Goal: Download file/media

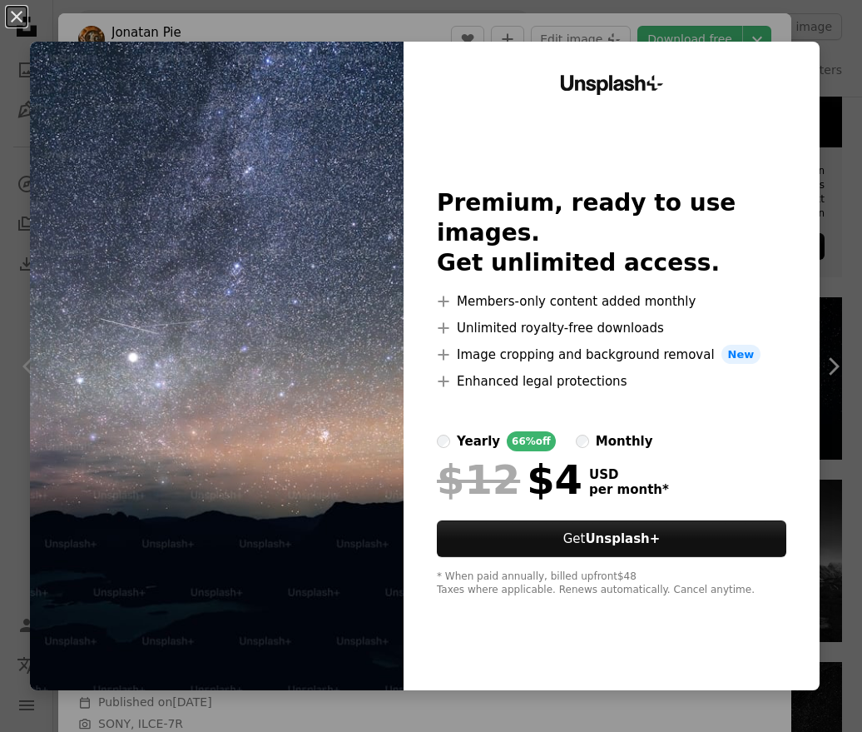
scroll to position [2601, 0]
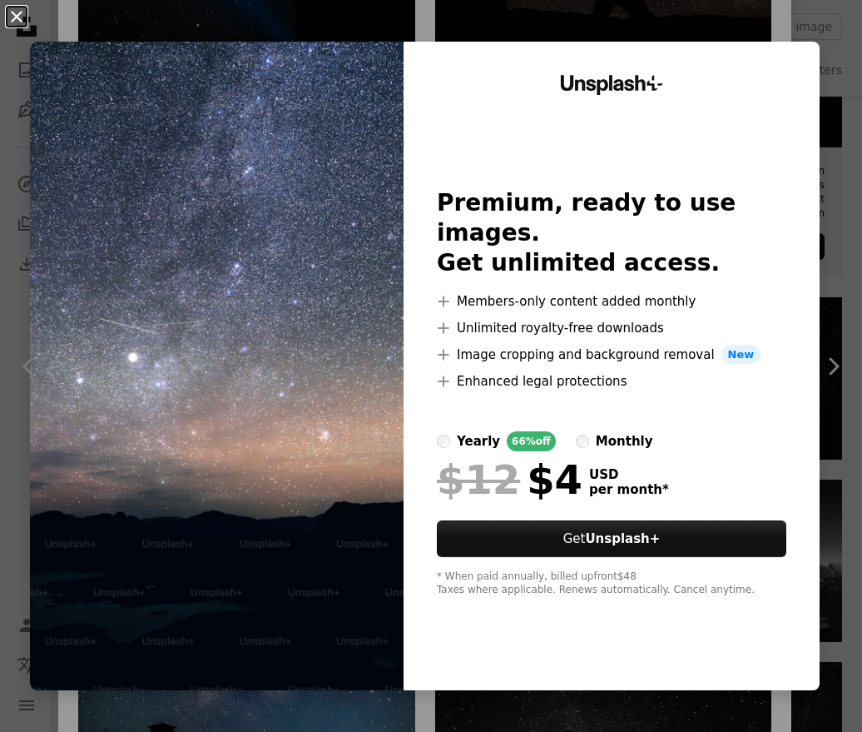
click at [23, 13] on button "An X shape" at bounding box center [17, 17] width 20 height 20
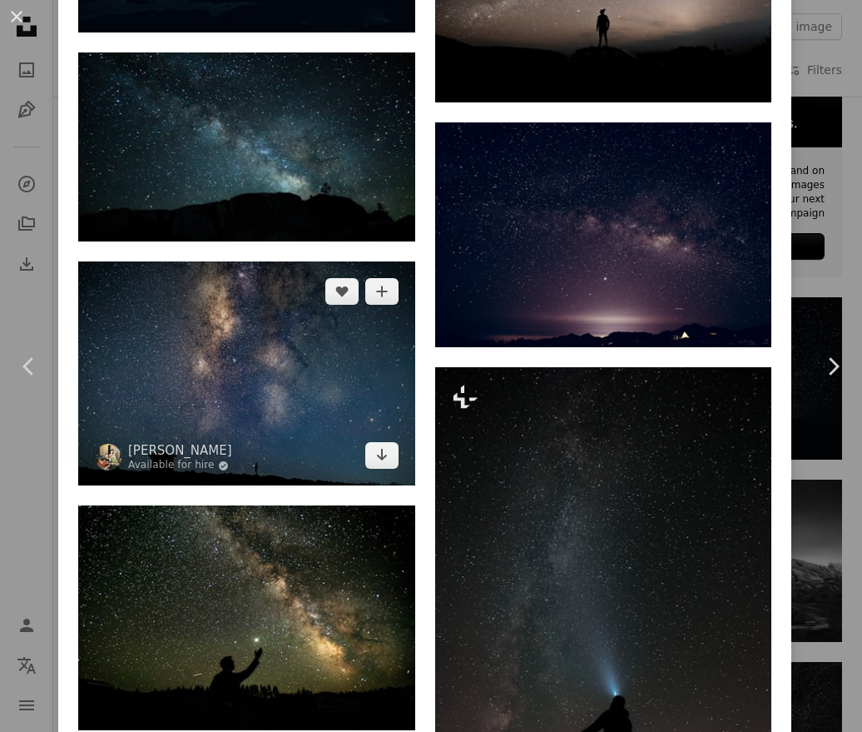
scroll to position [2871, 0]
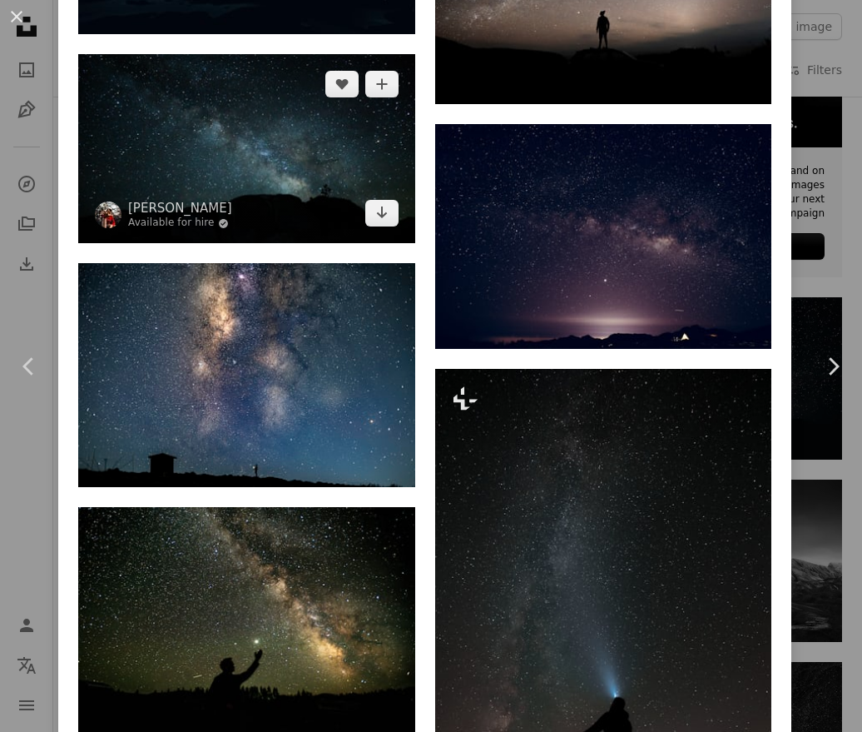
click at [295, 224] on img at bounding box center [246, 149] width 337 height 190
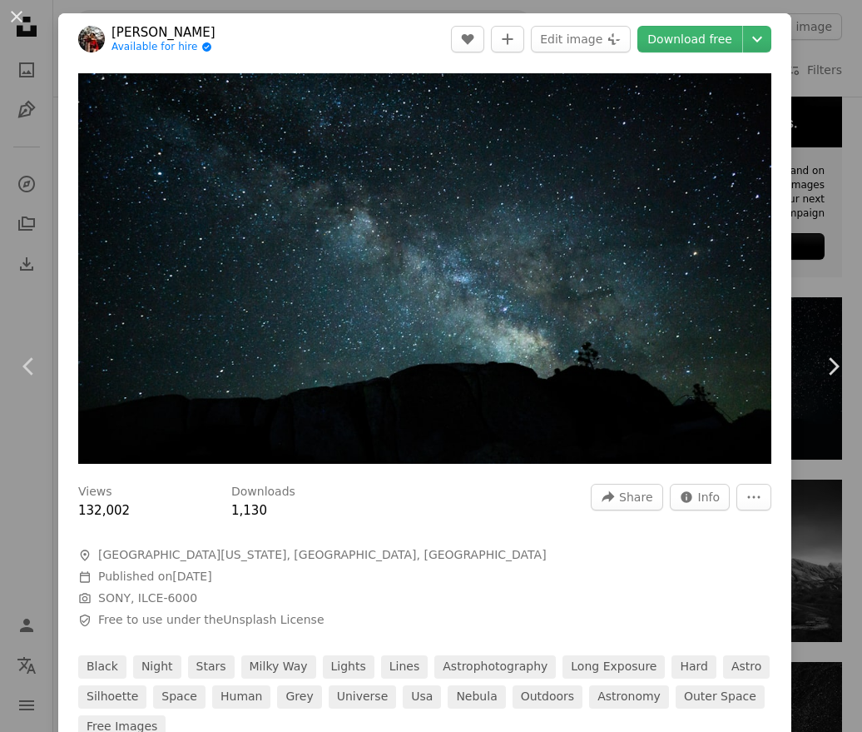
click at [295, 224] on img "Zoom in on this image" at bounding box center [424, 268] width 693 height 390
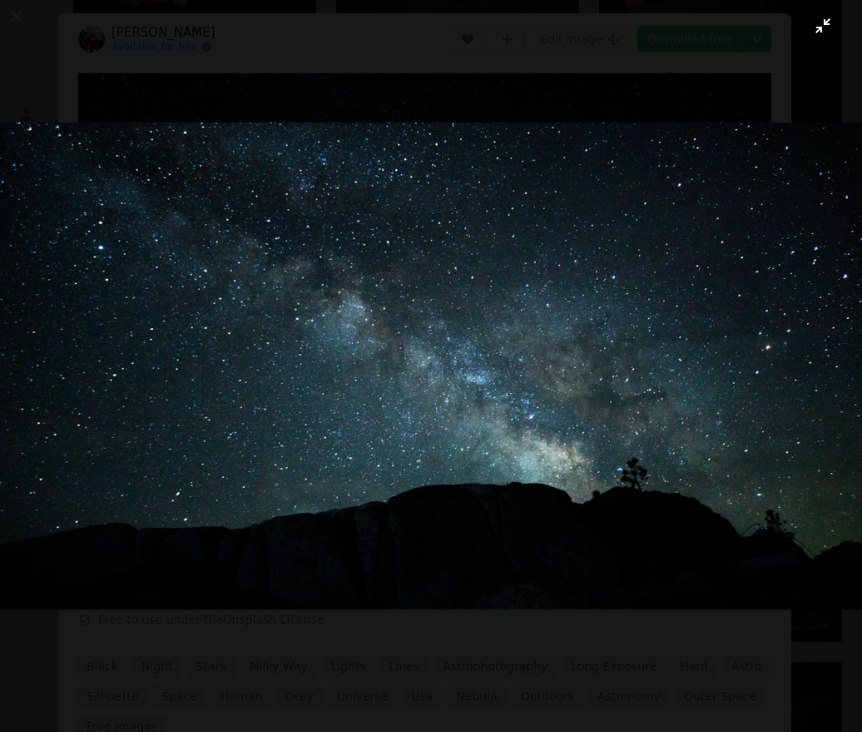
click at [64, 72] on button "Zoom out on this image" at bounding box center [431, 365] width 864 height 733
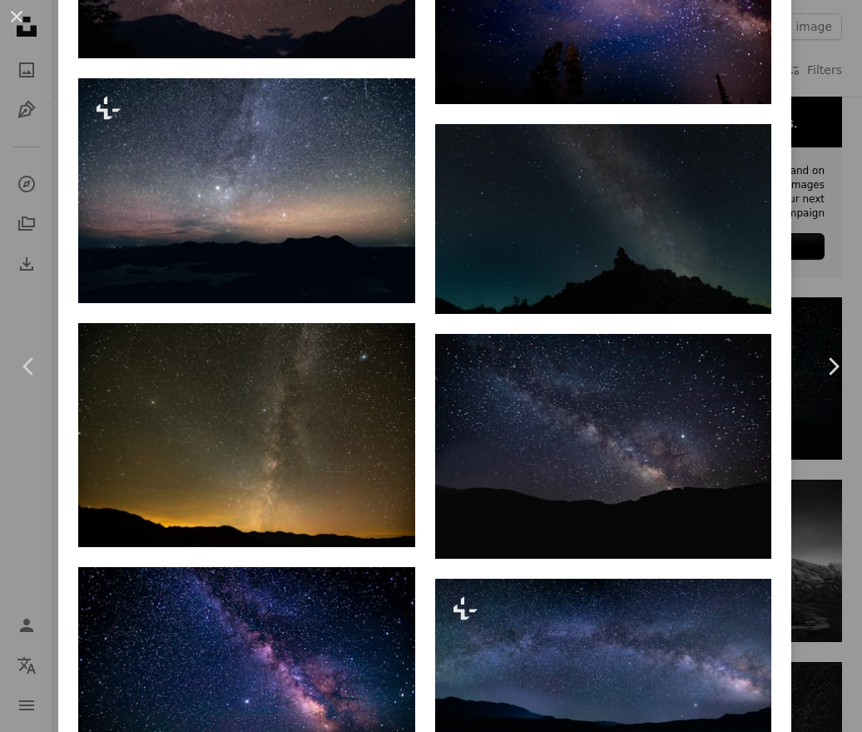
scroll to position [4090, 0]
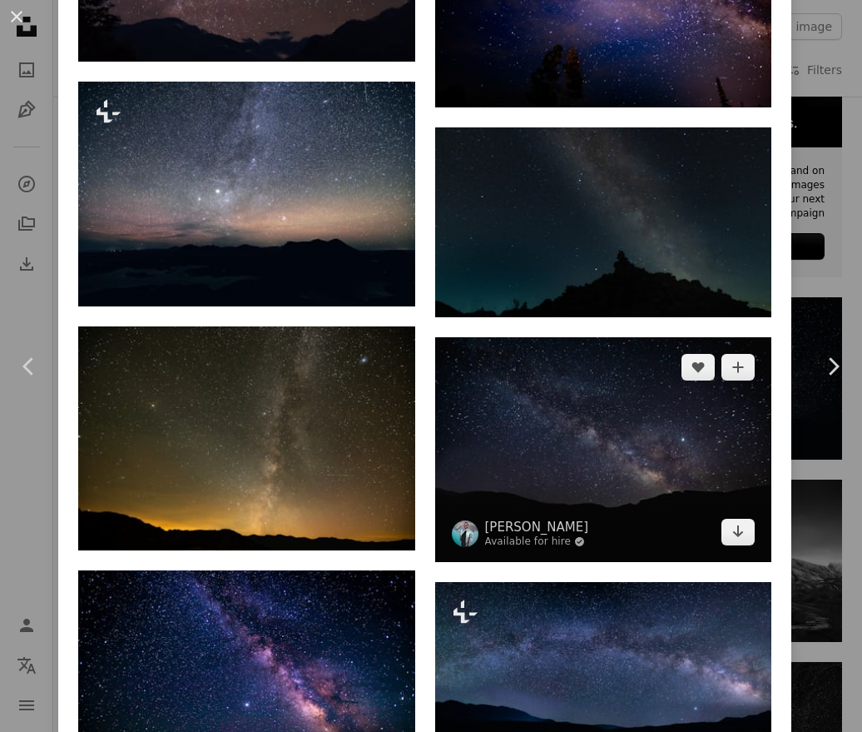
click at [567, 445] on img at bounding box center [603, 449] width 337 height 225
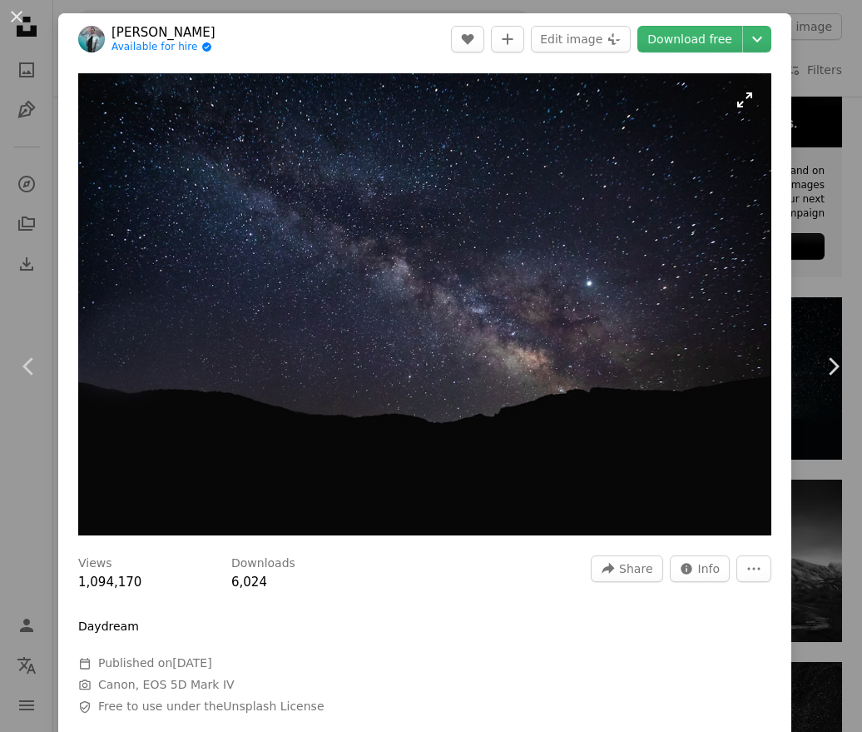
click at [457, 340] on img "Zoom in on this image" at bounding box center [424, 304] width 693 height 462
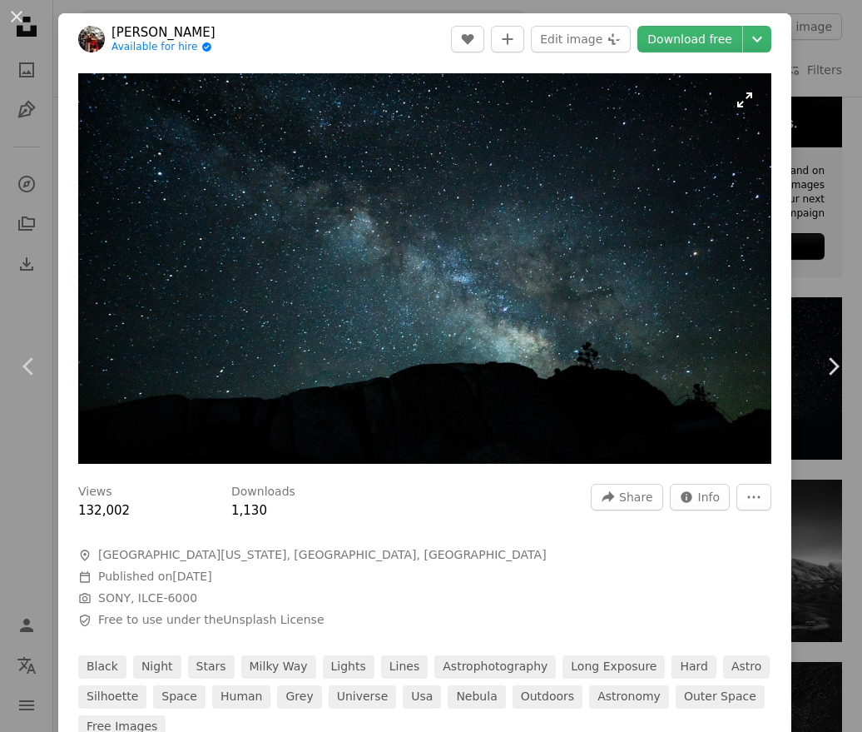
click at [380, 278] on img "Zoom in on this image" at bounding box center [424, 268] width 693 height 390
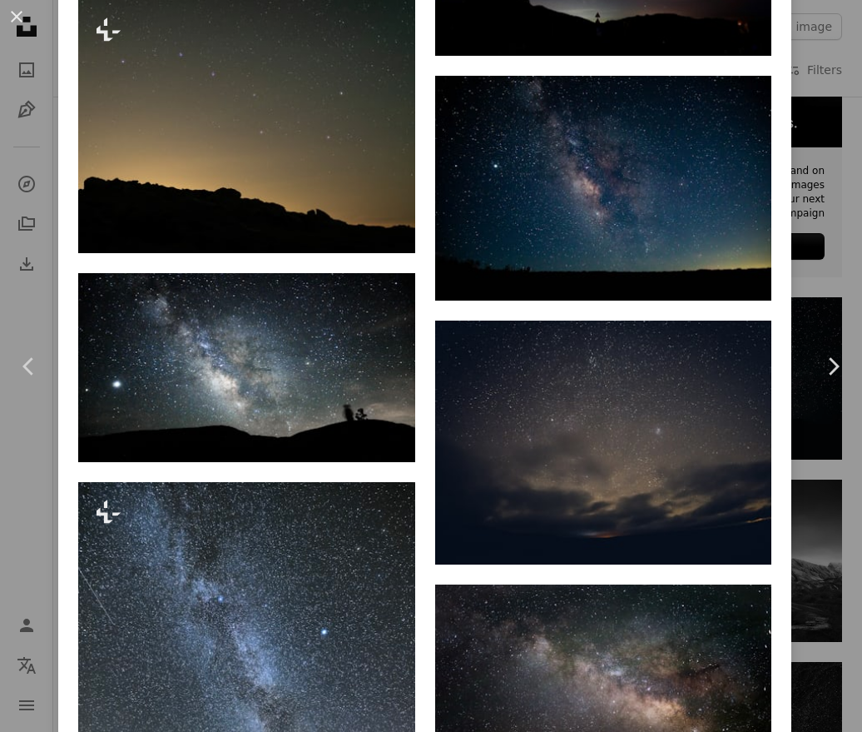
scroll to position [5338, 0]
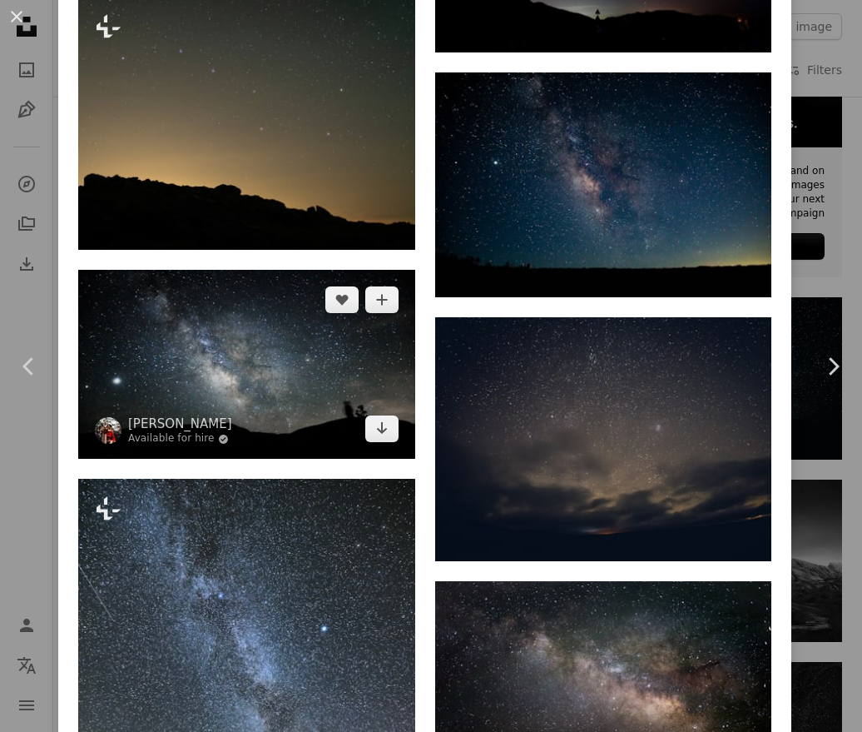
click at [340, 452] on img at bounding box center [246, 365] width 337 height 190
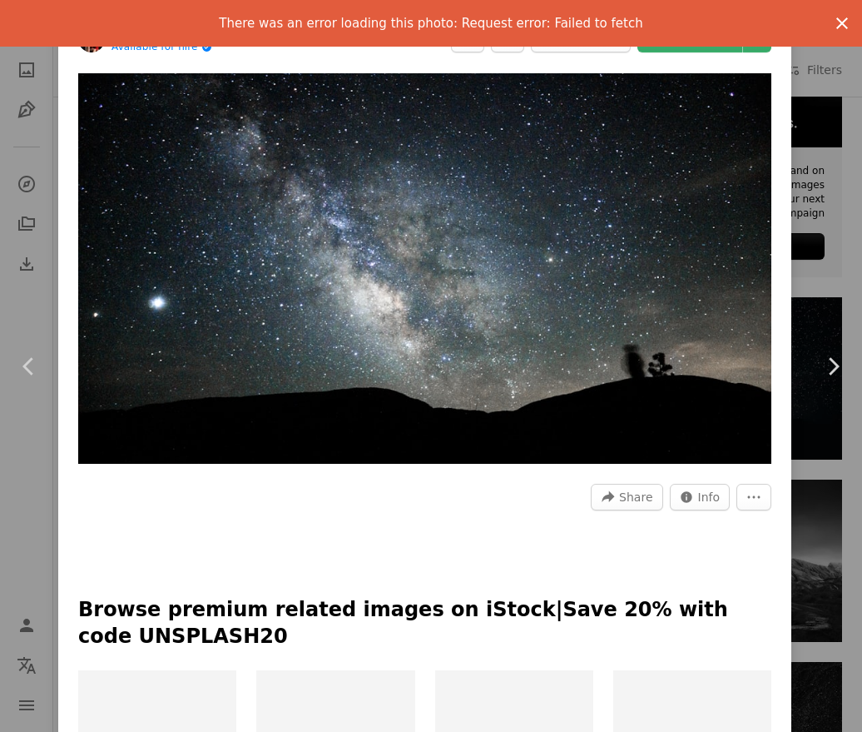
click at [840, 22] on icon "button" at bounding box center [842, 23] width 12 height 12
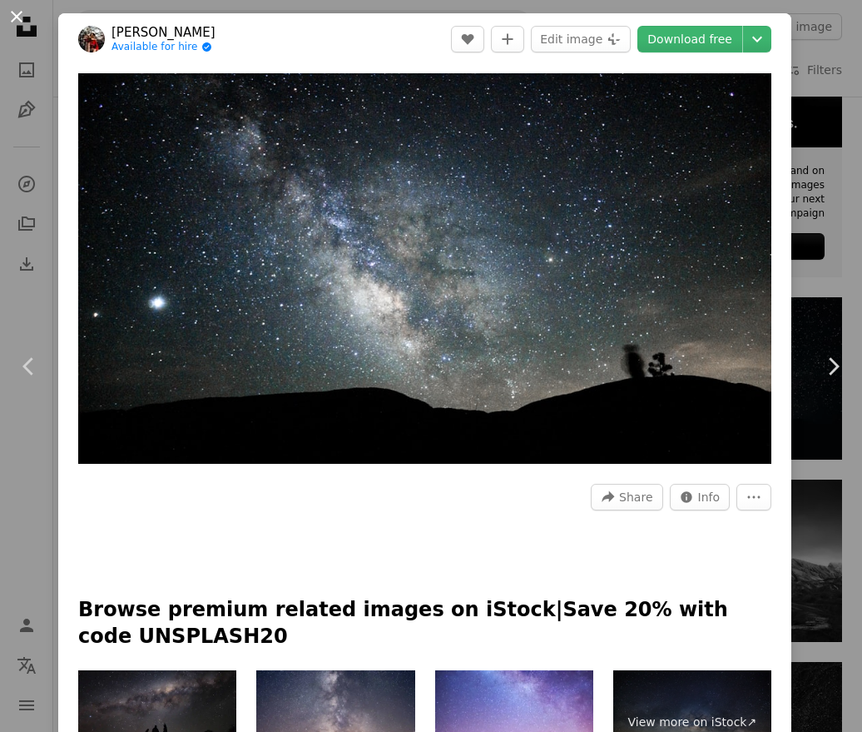
click at [19, 22] on button "An X shape" at bounding box center [17, 17] width 20 height 20
